Goal: Task Accomplishment & Management: Use online tool/utility

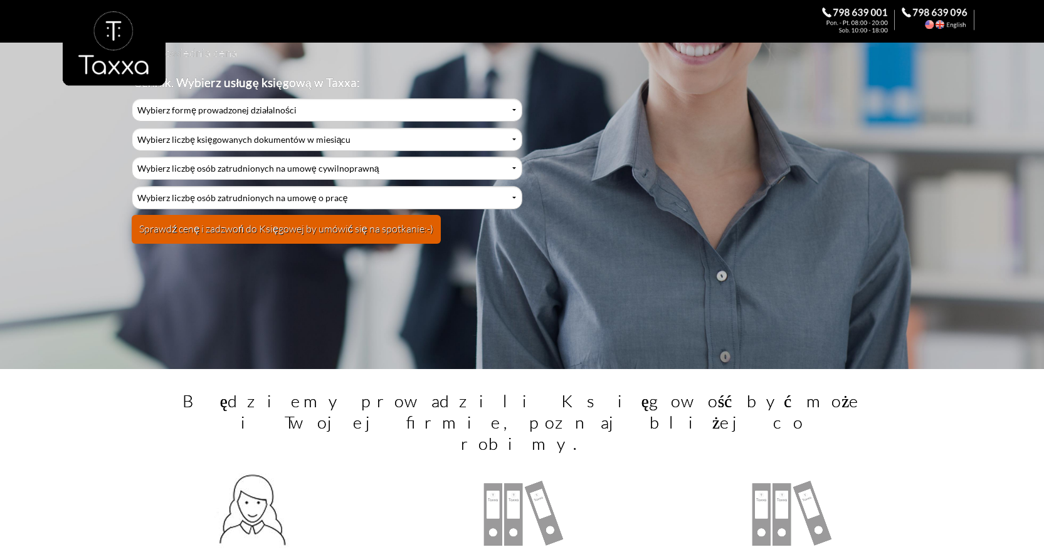
scroll to position [187, 0]
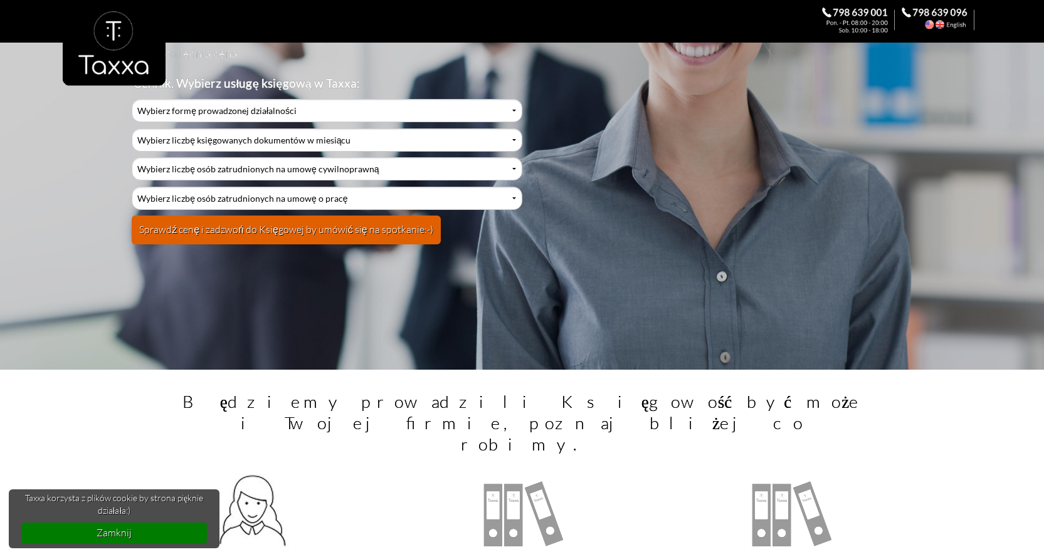
click at [270, 108] on div at bounding box center [522, 61] width 918 height 123
click at [268, 108] on div at bounding box center [522, 61] width 918 height 123
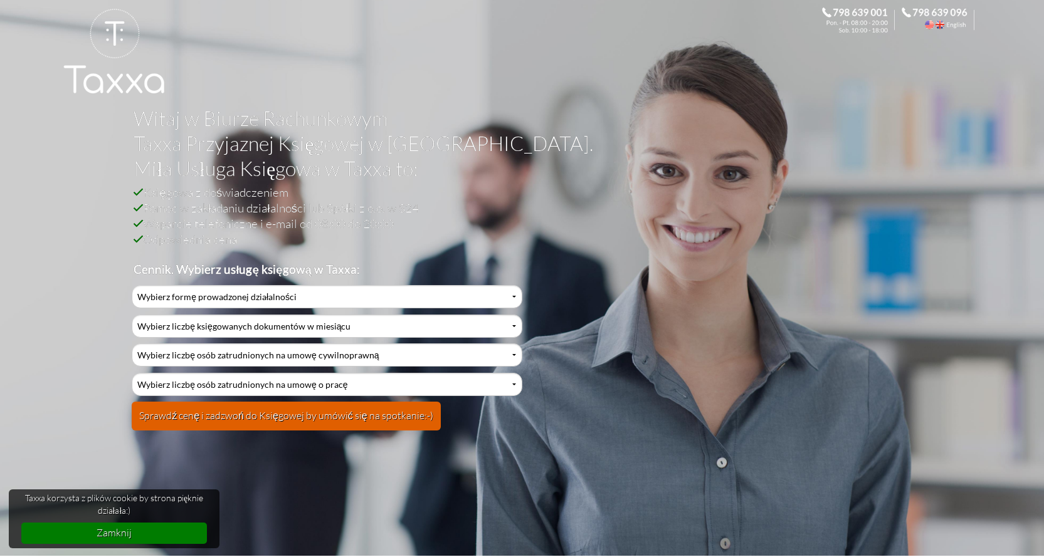
scroll to position [0, 0]
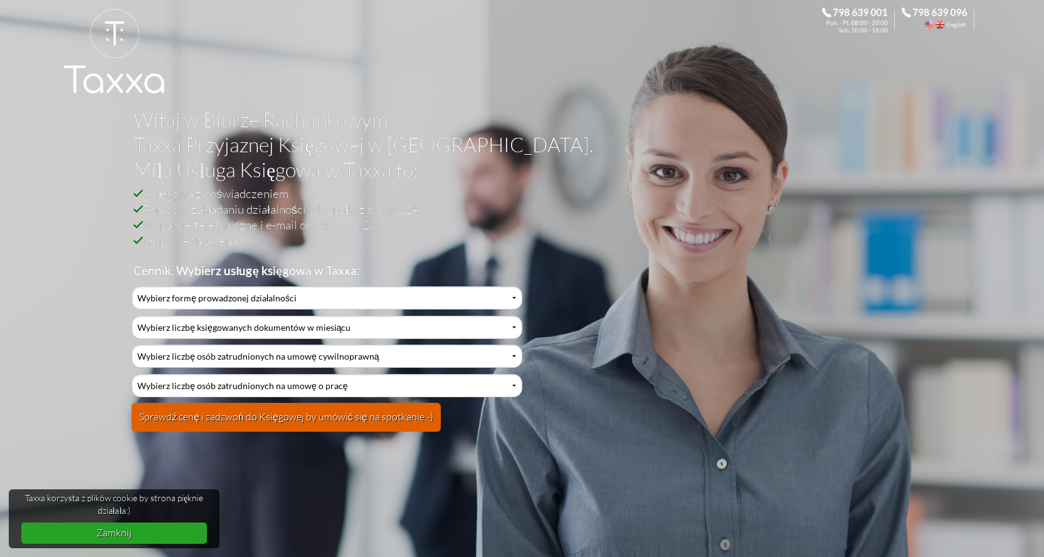
click at [144, 533] on link "Zamknij" at bounding box center [114, 533] width 186 height 21
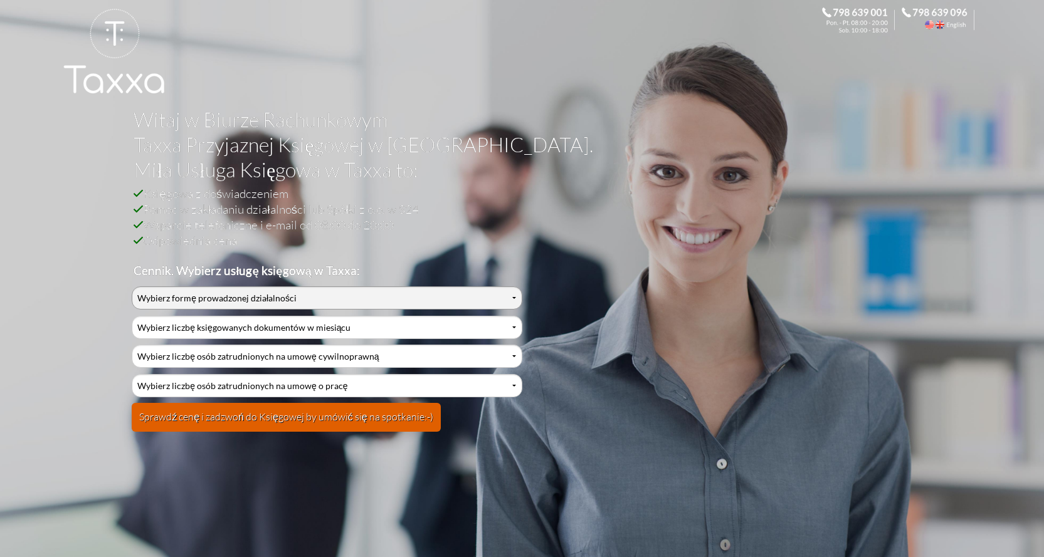
click at [515, 298] on select "Wybierz formę prowadzonej działalności Działalność jednoosobowa Działalność jed…" at bounding box center [327, 297] width 390 height 23
select select "0"
click at [132, 286] on select "Wybierz formę prowadzonej działalności Działalność jednoosobowa Działalność jed…" at bounding box center [327, 297] width 390 height 23
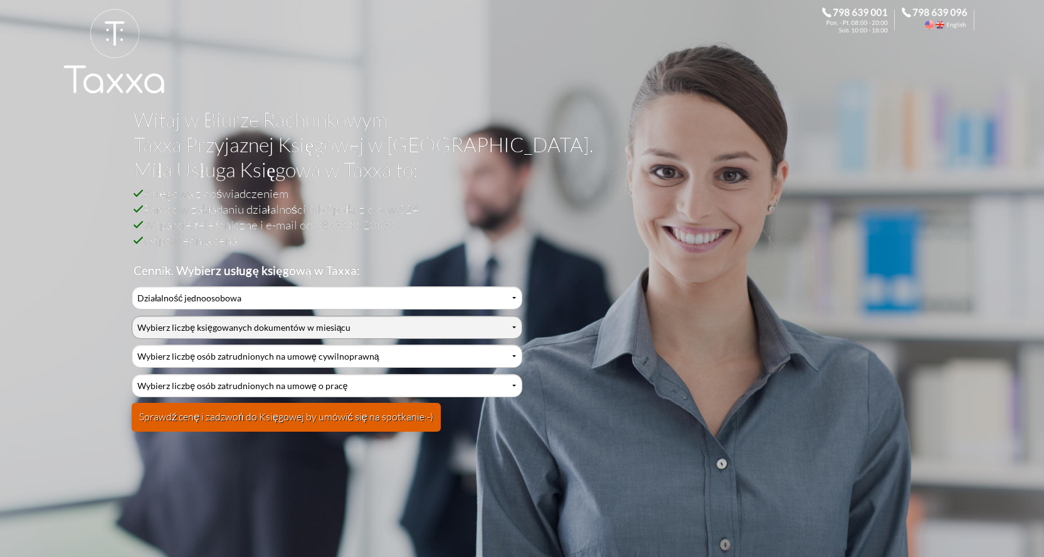
click at [238, 325] on select "Wybierz liczbę księgowanych dokumentów w miesiącu 0-1 2-3 4-5 6-10 11-20 21-30 …" at bounding box center [327, 327] width 390 height 23
select select "10"
click at [132, 316] on select "Wybierz liczbę księgowanych dokumentów w miesiącu 0-1 2-3 4-5 6-10 11-20 21-30 …" at bounding box center [327, 327] width 390 height 23
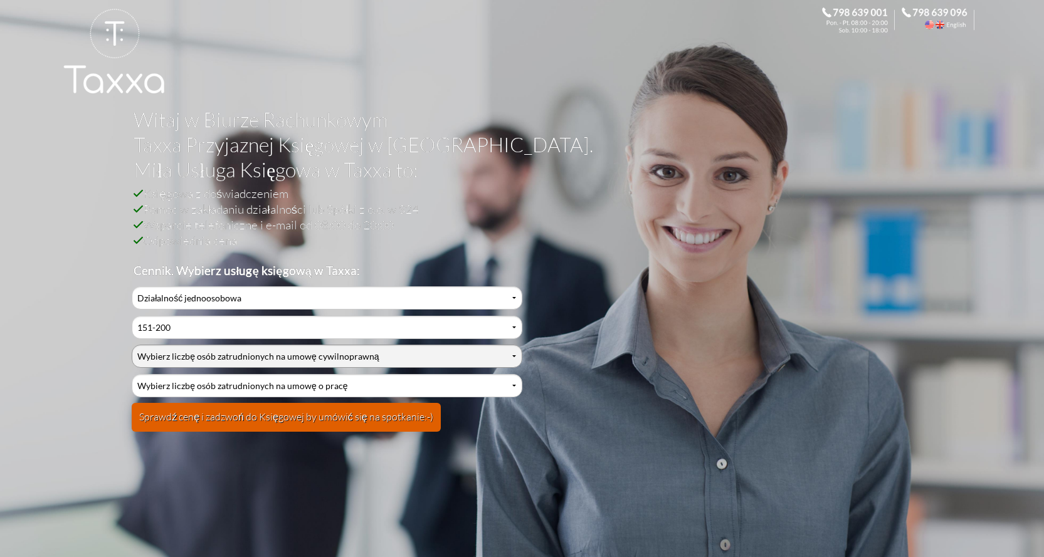
click at [252, 352] on select "Wybierz liczbę osób zatrudnionych na umowę cywilnoprawną 0 1 2 3 4 5 6 7 8 9 10…" at bounding box center [327, 356] width 390 height 23
select select "0"
click at [132, 345] on select "Wybierz liczbę osób zatrudnionych na umowę cywilnoprawną 0 1 2 3 4 5 6 7 8 9 10…" at bounding box center [327, 356] width 390 height 23
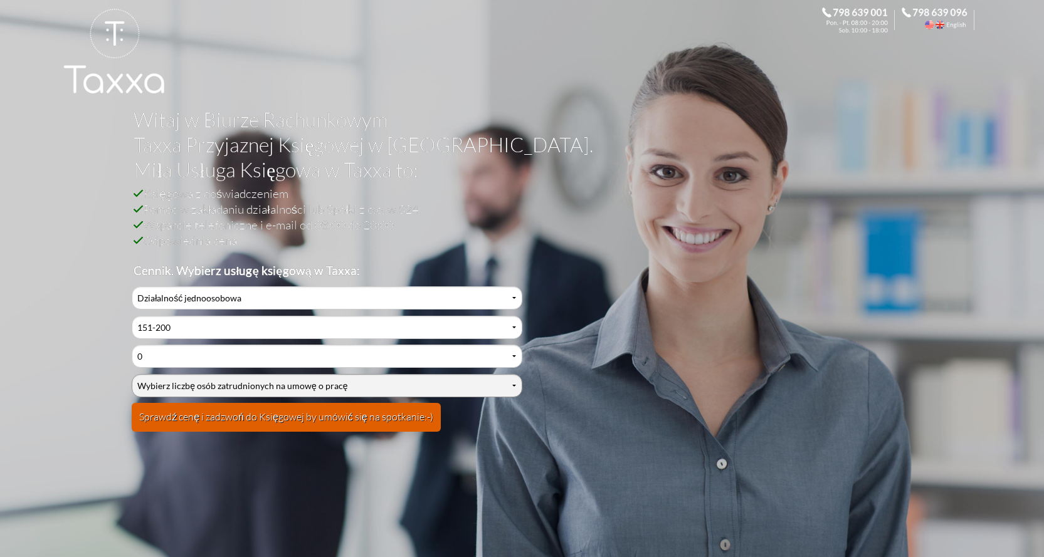
click at [265, 378] on select "Wybierz liczbę osób zatrudnionych na umowę o pracę 0 1 2 3 4 5 6 7 8 9 10 11 12…" at bounding box center [327, 385] width 390 height 23
select select "0"
click at [132, 374] on select "Wybierz liczbę osób zatrudnionych na umowę o pracę 0 1 2 3 4 5 6 7 8 9 10 11 12…" at bounding box center [327, 385] width 390 height 23
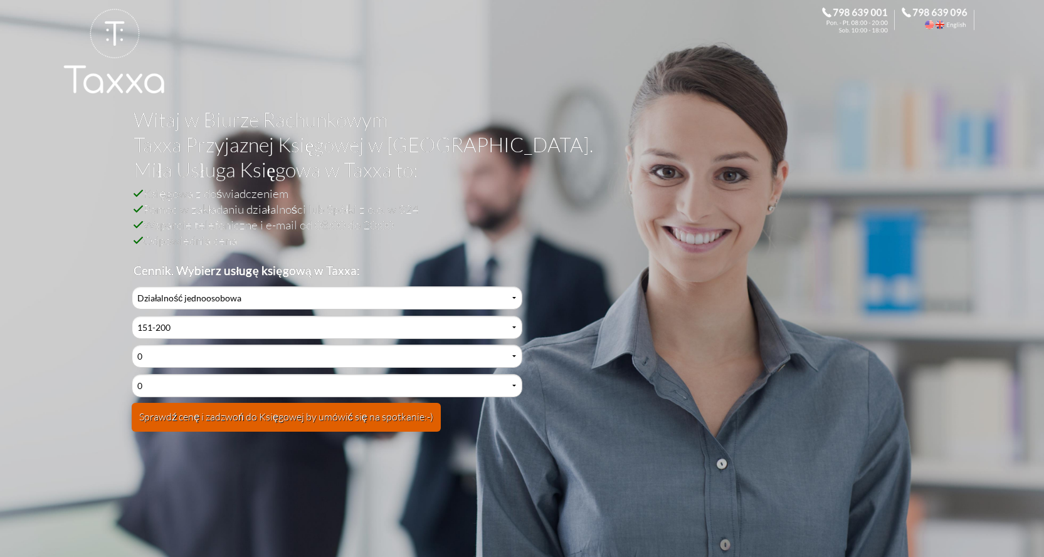
click at [322, 413] on button "Sprawdź cenę i zadzwoń do Księgowej by umówić się na spotkanie:-)" at bounding box center [286, 417] width 309 height 29
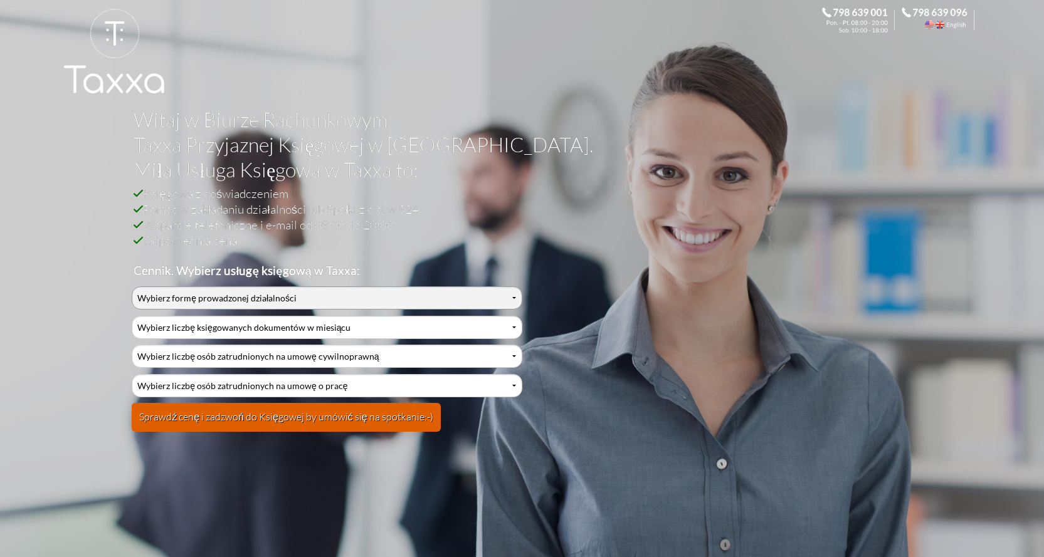
click at [283, 296] on select "Wybierz formę prowadzonej działalności Działalność jednoosobowa Działalność jed…" at bounding box center [327, 297] width 390 height 23
select select "0"
click at [132, 286] on select "Wybierz formę prowadzonej działalności Działalność jednoosobowa Działalność jed…" at bounding box center [327, 297] width 390 height 23
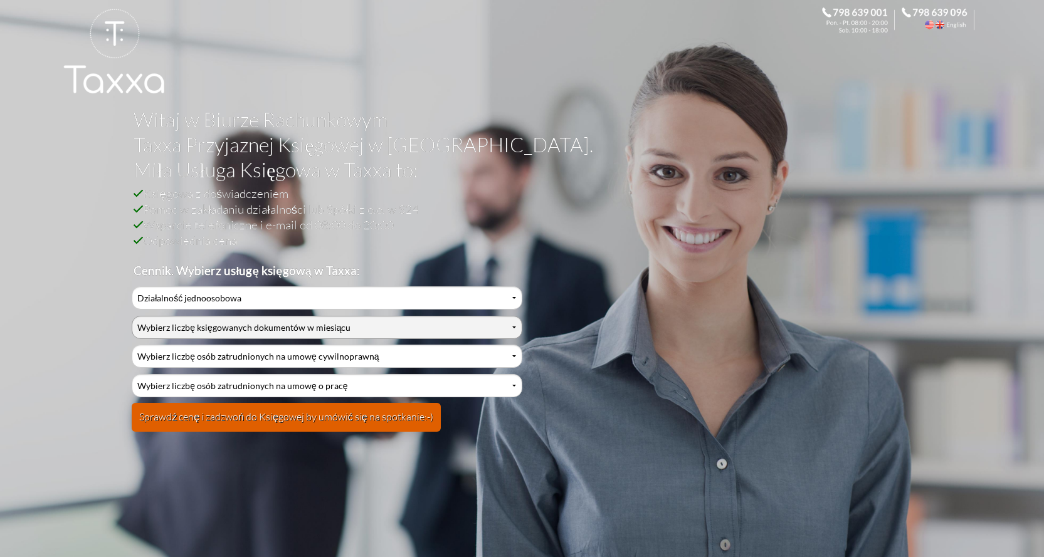
click at [256, 327] on select "Wybierz liczbę księgowanych dokumentów w miesiącu 0-1 2-3 4-5 6-10 11-20 21-30 …" at bounding box center [327, 327] width 390 height 23
select select "9"
click at [132, 316] on select "Wybierz liczbę księgowanych dokumentów w miesiącu 0-1 2-3 4-5 6-10 11-20 21-30 …" at bounding box center [327, 327] width 390 height 23
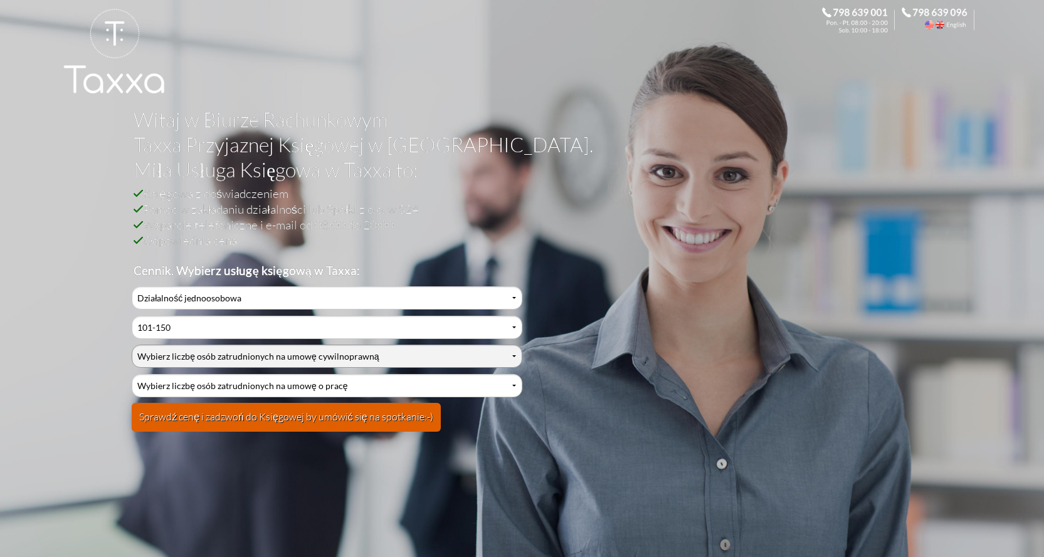
click at [230, 349] on select "Wybierz liczbę osób zatrudnionych na umowę cywilnoprawną 0 1 2 3 4 5 6 7 8 9 10…" at bounding box center [327, 356] width 390 height 23
select select "0"
click at [132, 345] on select "Wybierz liczbę osób zatrudnionych na umowę cywilnoprawną 0 1 2 3 4 5 6 7 8 9 10…" at bounding box center [327, 356] width 390 height 23
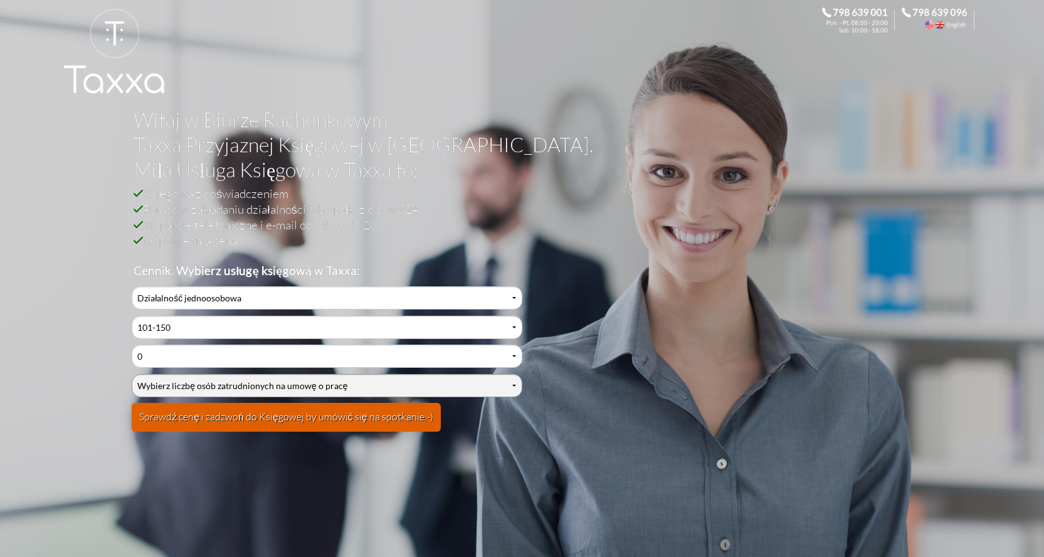
click at [268, 385] on select "Wybierz liczbę osób zatrudnionych na umowę o pracę 0 1 2 3 4 5 6 7 8 9 10 11 12…" at bounding box center [327, 385] width 390 height 23
select select "0"
click at [132, 374] on select "Wybierz liczbę osób zatrudnionych na umowę o pracę 0 1 2 3 4 5 6 7 8 9 10 11 12…" at bounding box center [327, 385] width 390 height 23
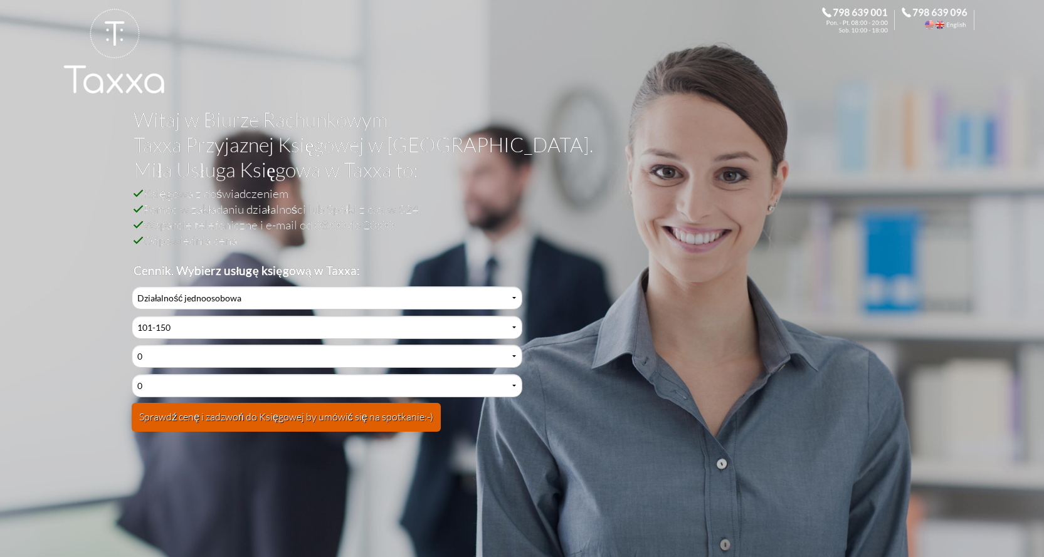
click at [301, 405] on button "Sprawdź cenę i zadzwoń do Księgowej by umówić się na spotkanie:-)" at bounding box center [286, 417] width 309 height 29
